Goal: Task Accomplishment & Management: Complete application form

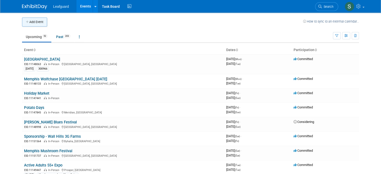
click at [35, 21] on button "Add Event" at bounding box center [34, 22] width 25 height 9
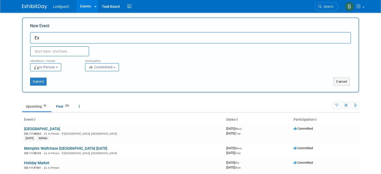
type input "E"
type input "Memphis - [US_STATE] Football Game"
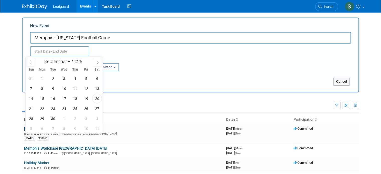
click at [52, 50] on input "text" at bounding box center [59, 51] width 59 height 10
click at [97, 99] on span "20" at bounding box center [97, 99] width 10 height 10
click at [96, 96] on span "20" at bounding box center [97, 99] width 10 height 10
type input "[DATE] to [DATE]"
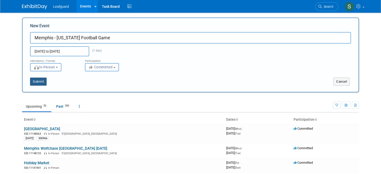
click at [40, 78] on button "Submit" at bounding box center [38, 82] width 17 height 8
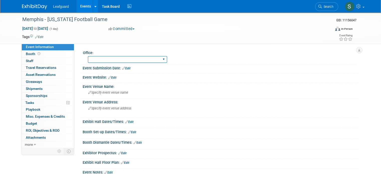
click at [111, 59] on select "[GEOGRAPHIC_DATA] [US_STATE] [GEOGRAPHIC_DATA] [GEOGRAPHIC_DATA] [GEOGRAPHIC_DA…" at bounding box center [127, 59] width 79 height 7
select select "[GEOGRAPHIC_DATA]"
click at [88, 56] on select "[GEOGRAPHIC_DATA] [US_STATE] [GEOGRAPHIC_DATA] [GEOGRAPHIC_DATA] [GEOGRAPHIC_DA…" at bounding box center [127, 59] width 79 height 7
click at [110, 92] on span "Specify event venue name" at bounding box center [108, 93] width 40 height 4
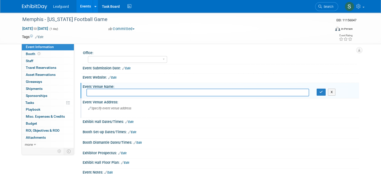
type input "M"
type input "[PERSON_NAME]"
click at [323, 92] on icon "button" at bounding box center [322, 92] width 4 height 3
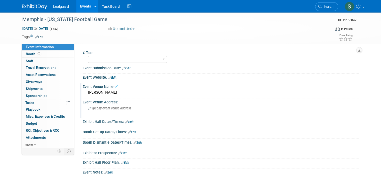
click at [117, 108] on span "Specify event venue address" at bounding box center [109, 109] width 43 height 4
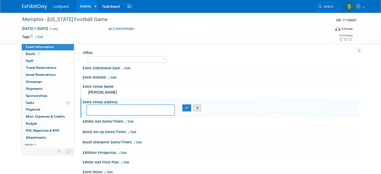
click at [196, 109] on button "X" at bounding box center [198, 108] width 8 height 7
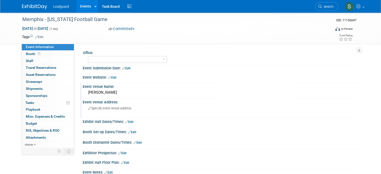
click at [125, 122] on link "Edit" at bounding box center [129, 122] width 8 height 4
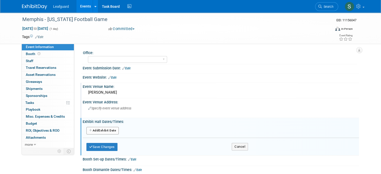
click at [96, 133] on button "Add Another Exhibit Date" at bounding box center [103, 131] width 32 height 8
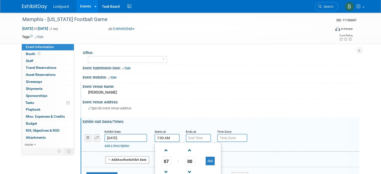
click at [158, 140] on input "7:00 AM" at bounding box center [167, 138] width 25 height 8
drag, startPoint x: 156, startPoint y: 137, endPoint x: 159, endPoint y: 137, distance: 3.5
click at [159, 137] on input "7:00 AM" at bounding box center [167, 138] width 25 height 8
type input "7:15 AM"
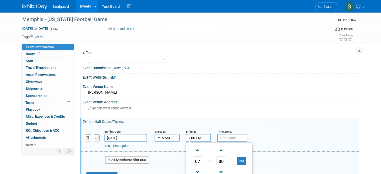
click at [199, 137] on input "7:00 PM" at bounding box center [198, 138] width 25 height 8
click at [197, 148] on span at bounding box center [197, 150] width 9 height 9
click at [196, 148] on span at bounding box center [197, 150] width 9 height 9
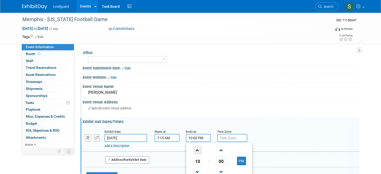
type input "11:00 PM"
click at [235, 138] on input "text" at bounding box center [232, 138] width 30 height 8
type input "c"
type input "CST"
click at [289, 132] on div "Add a Description Description:" at bounding box center [221, 138] width 286 height 19
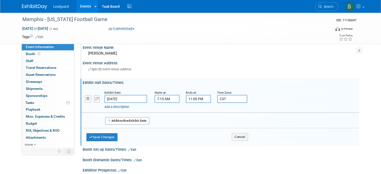
scroll to position [50, 0]
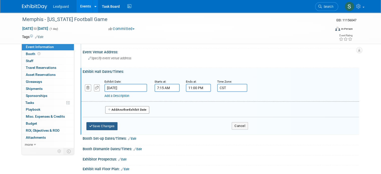
click at [106, 123] on button "Save Changes" at bounding box center [102, 126] width 31 height 8
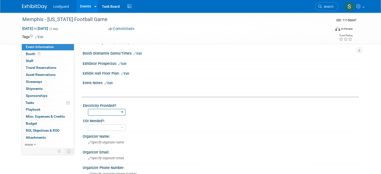
scroll to position [100, 0]
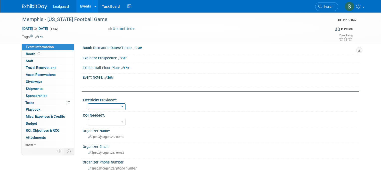
click at [110, 107] on select "Yes No" at bounding box center [107, 107] width 38 height 7
select select "No"
click at [88, 104] on select "Yes No" at bounding box center [107, 107] width 38 height 7
click at [106, 121] on select "Yes No" at bounding box center [107, 122] width 38 height 7
select select "No"
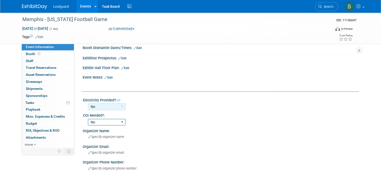
click at [88, 119] on select "Yes No" at bounding box center [107, 122] width 38 height 7
click at [161, 130] on div "Organizer Name:" at bounding box center [221, 130] width 277 height 6
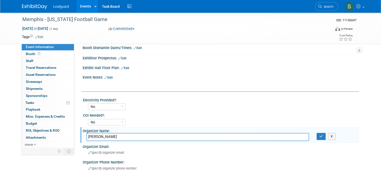
type input "Matt Carpenter"
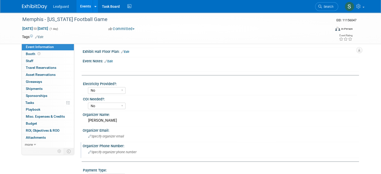
scroll to position [150, 0]
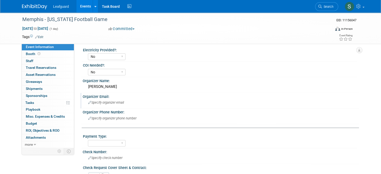
click at [114, 101] on span "Specify organizer email" at bounding box center [106, 103] width 36 height 4
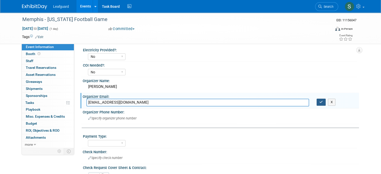
type input "mcarpenter@tigersportsproperties.com"
click at [324, 102] on button "button" at bounding box center [321, 102] width 9 height 7
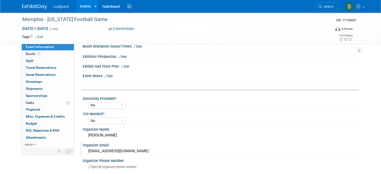
scroll to position [25, 0]
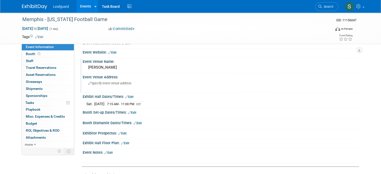
click at [109, 152] on div "Event Notes: Edit" at bounding box center [221, 152] width 277 height 7
click at [111, 151] on div "Event Notes: Edit" at bounding box center [221, 152] width 277 height 7
click at [107, 151] on link "Edit" at bounding box center [109, 153] width 8 height 4
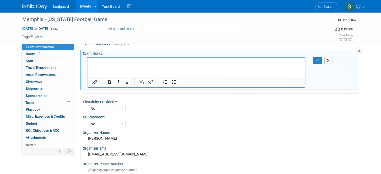
scroll to position [125, 0]
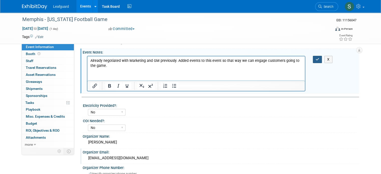
click at [320, 60] on icon "button" at bounding box center [318, 60] width 4 height 4
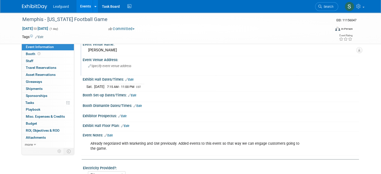
scroll to position [0, 0]
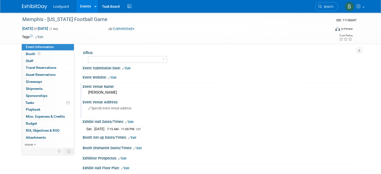
click at [18, 4] on div "Leafguard Events Add Event Bulk Upload Events Shareable Event Boards Recently V…" at bounding box center [190, 6] width 345 height 13
click at [22, 6] on img at bounding box center [34, 6] width 25 height 5
